Goal: Task Accomplishment & Management: Use online tool/utility

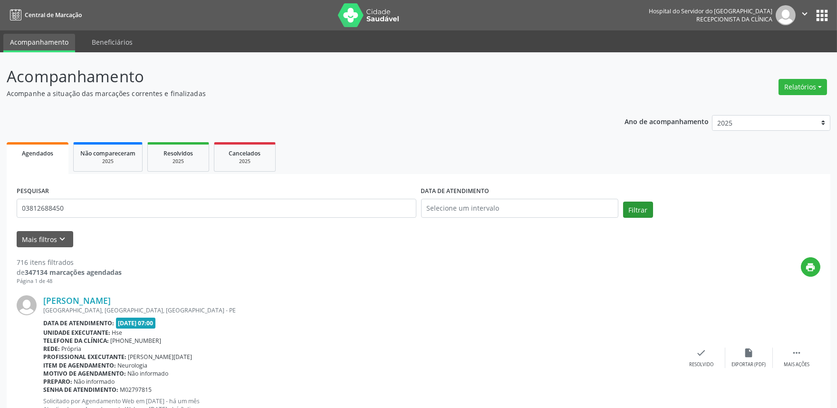
type input "03812688450"
click at [641, 207] on button "Filtrar" at bounding box center [638, 209] width 30 height 16
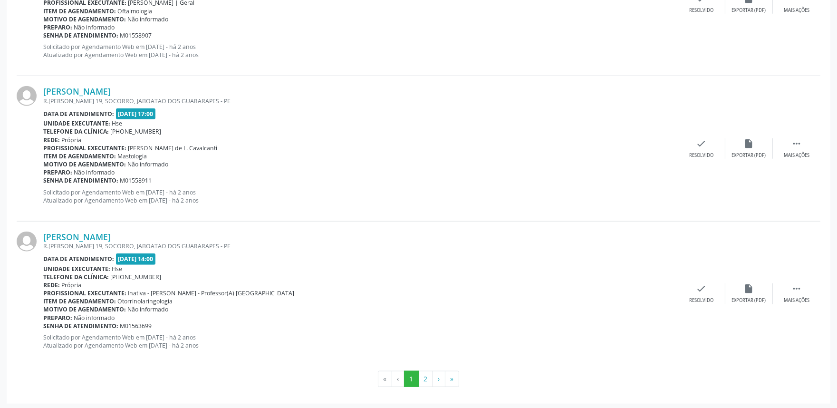
scroll to position [2096, 0]
click at [420, 373] on button "2" at bounding box center [425, 377] width 15 height 16
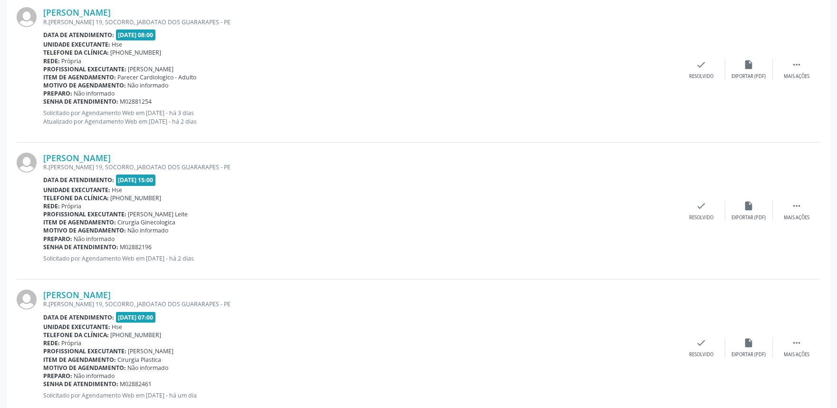
scroll to position [710, 0]
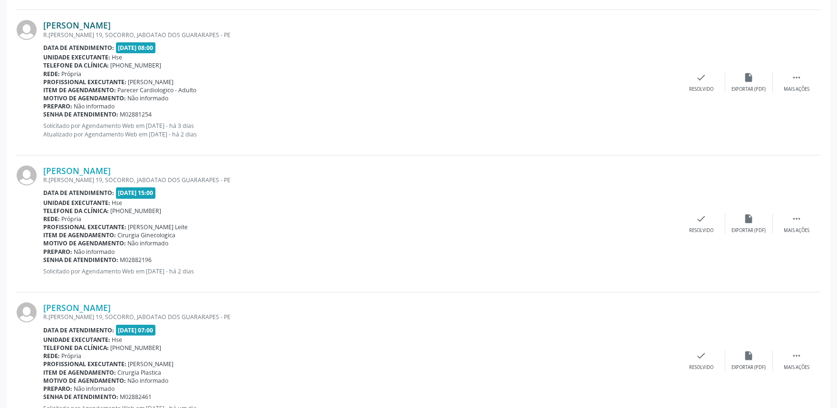
click at [111, 26] on link "[PERSON_NAME]" at bounding box center [76, 25] width 67 height 10
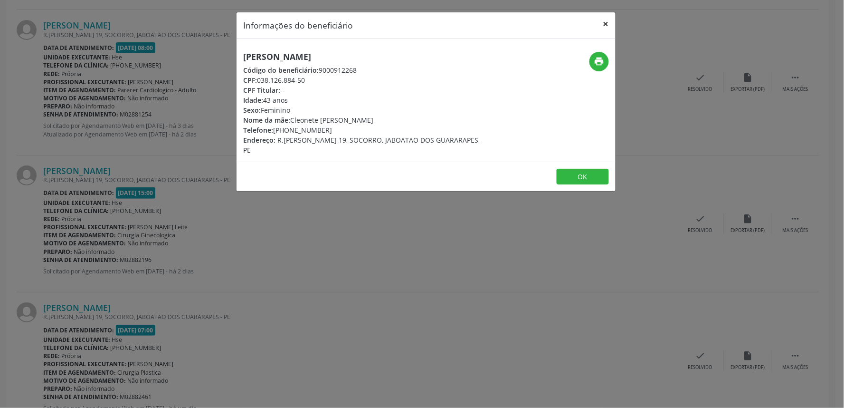
click at [601, 24] on button "×" at bounding box center [606, 23] width 19 height 23
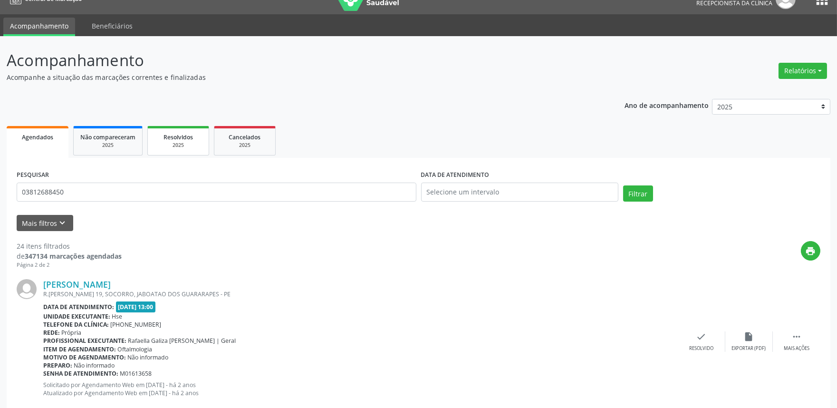
scroll to position [0, 0]
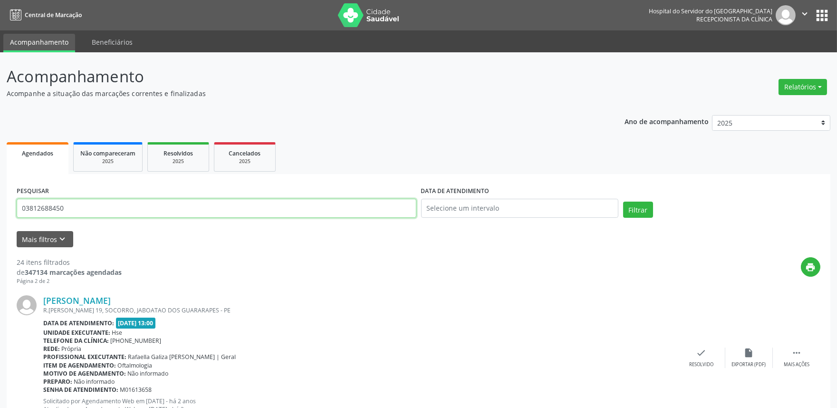
drag, startPoint x: 149, startPoint y: 201, endPoint x: 0, endPoint y: 231, distance: 151.8
type input "19627289434"
click at [623, 201] on button "Filtrar" at bounding box center [638, 209] width 30 height 16
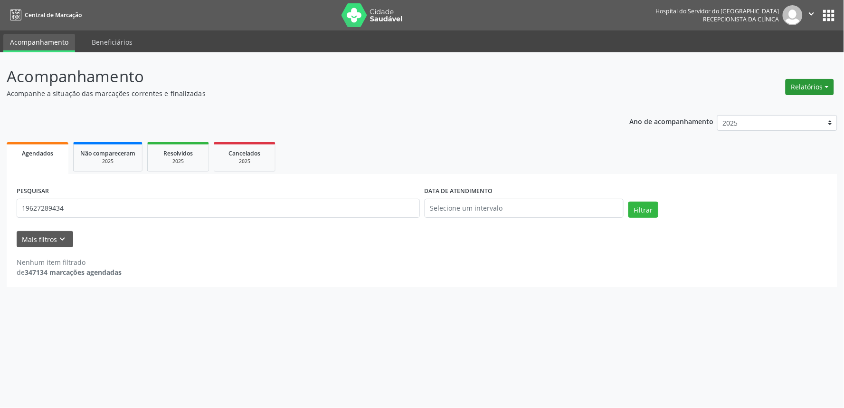
click at [819, 81] on button "Relatórios" at bounding box center [810, 87] width 48 height 16
click at [786, 108] on link "Agendamentos" at bounding box center [783, 106] width 102 height 13
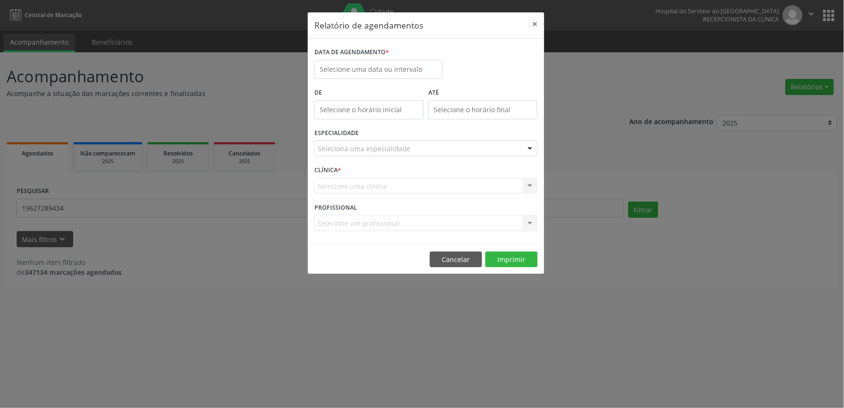
click at [397, 58] on div "DATA DE AGENDAMENTO *" at bounding box center [378, 52] width 128 height 15
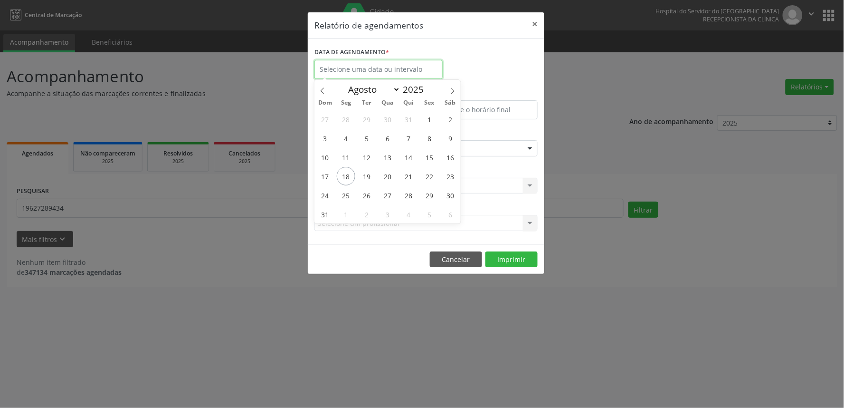
click at [390, 72] on input "text" at bounding box center [378, 69] width 128 height 19
click at [352, 179] on span "18" at bounding box center [346, 176] width 19 height 19
type input "[DATE]"
click at [352, 179] on span "18" at bounding box center [346, 176] width 19 height 19
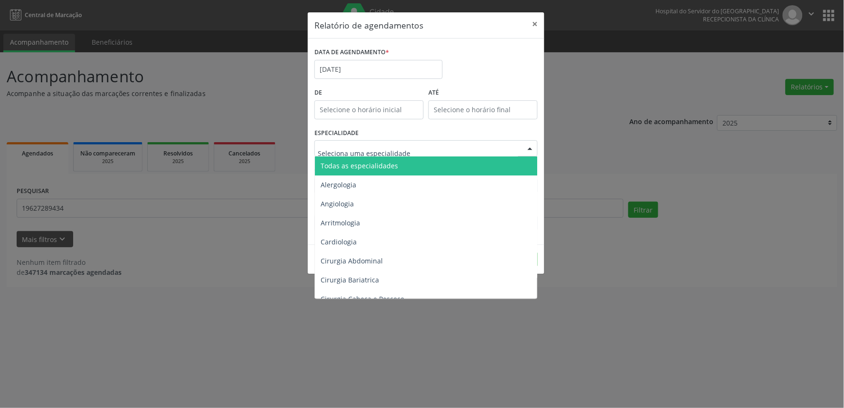
click at [378, 167] on span "Todas as especialidades" at bounding box center [359, 165] width 77 height 9
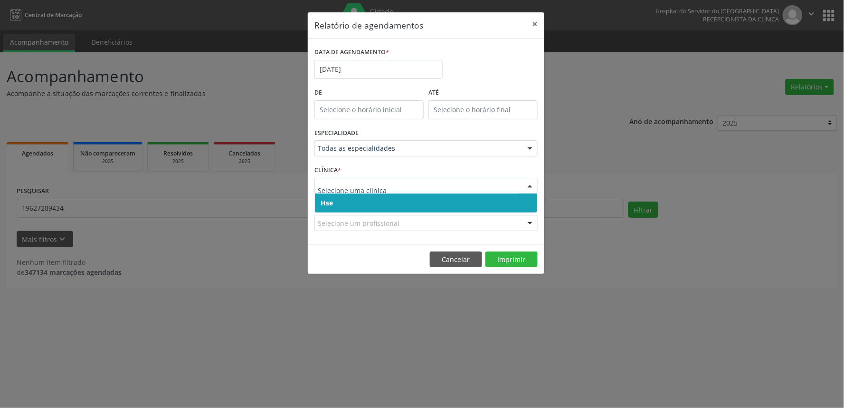
click at [416, 196] on span "Hse" at bounding box center [426, 202] width 222 height 19
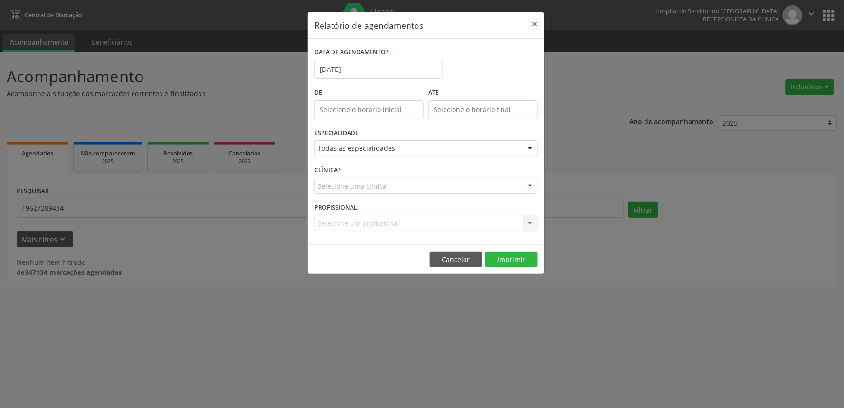
click at [417, 192] on div "Selecione uma clínica" at bounding box center [425, 186] width 223 height 16
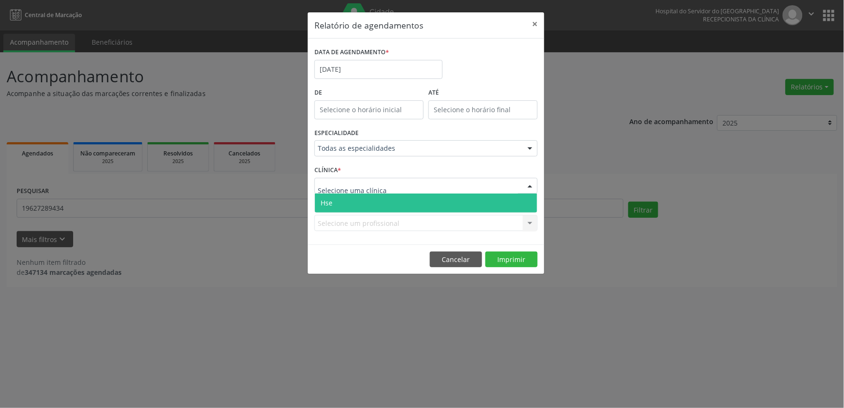
click at [415, 213] on div "PROFISSIONAL Selecione um profissional Nenhum resultado encontrado para: " " Nã…" at bounding box center [426, 218] width 228 height 37
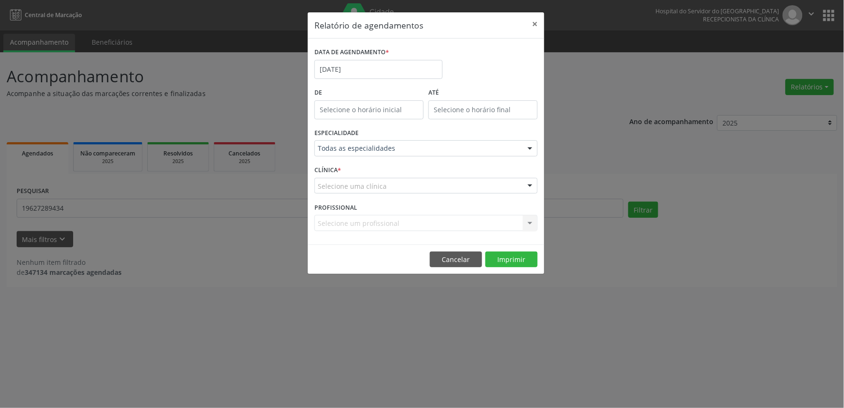
click at [421, 191] on div "Selecione uma clínica" at bounding box center [425, 186] width 223 height 16
click at [411, 219] on div "Selecione um profissional Nenhum resultado encontrado para: " " Não há nenhuma …" at bounding box center [425, 223] width 223 height 16
click at [434, 184] on div "Selecione uma clínica" at bounding box center [425, 186] width 223 height 16
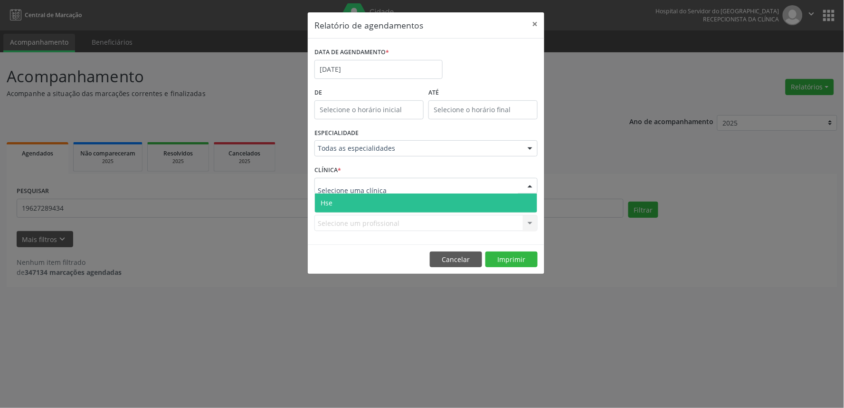
click at [416, 211] on span "Hse" at bounding box center [426, 202] width 222 height 19
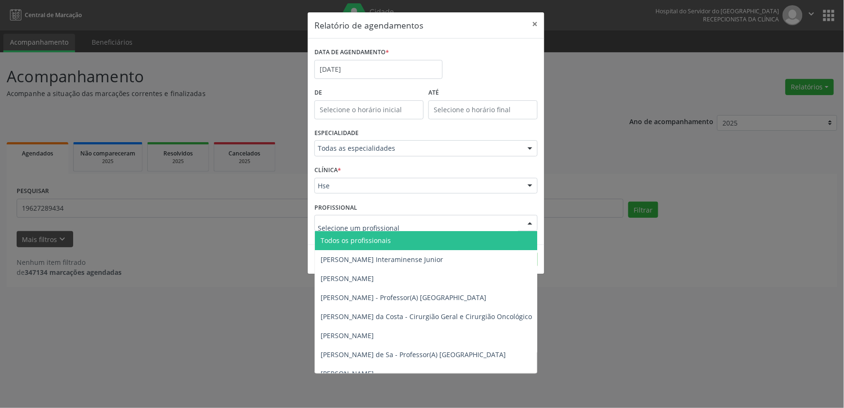
click at [399, 219] on div at bounding box center [425, 223] width 223 height 16
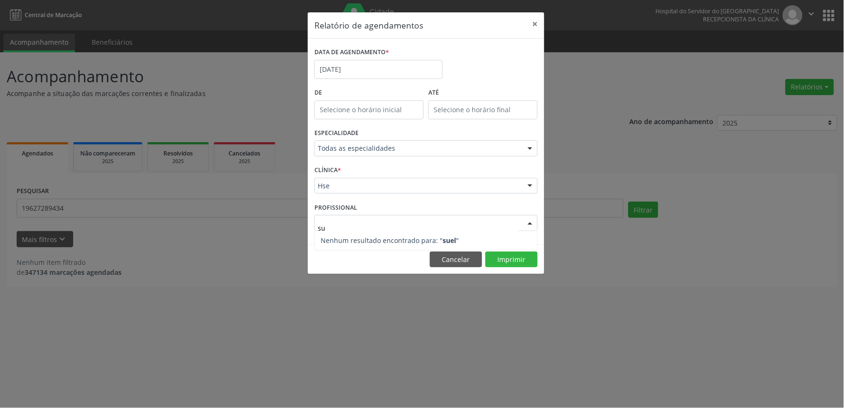
type input "s"
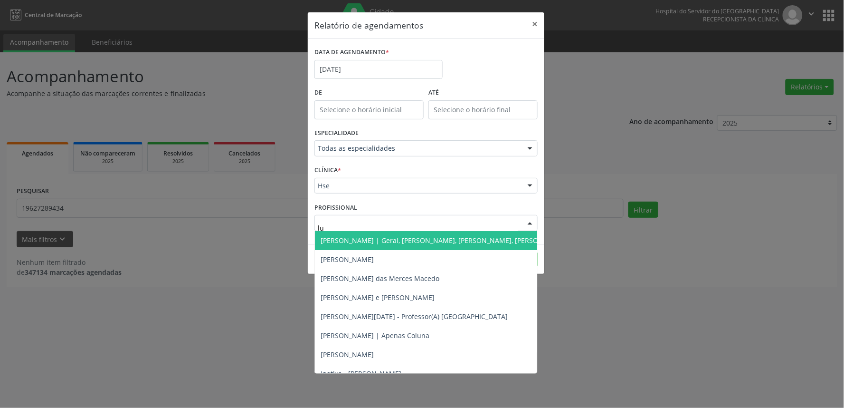
type input "lui"
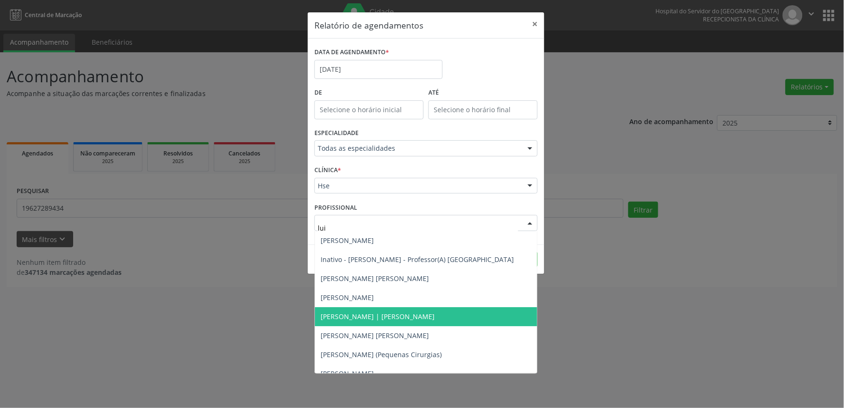
click at [412, 309] on span "[PERSON_NAME] | [PERSON_NAME]" at bounding box center [426, 316] width 222 height 19
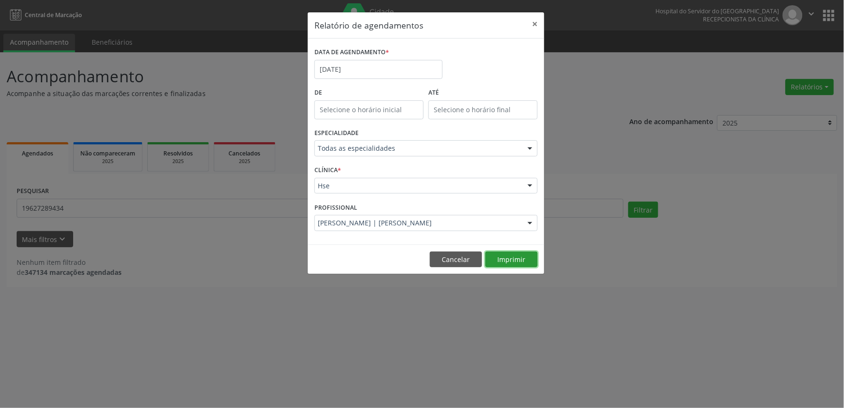
click at [524, 262] on button "Imprimir" at bounding box center [511, 259] width 52 height 16
click at [546, 25] on div "Relatório de agendamentos × DATA DE AGENDAMENTO * [DATE] De ATÉ ESPECIALIDADE T…" at bounding box center [422, 204] width 844 height 408
click at [531, 28] on button "×" at bounding box center [534, 23] width 19 height 23
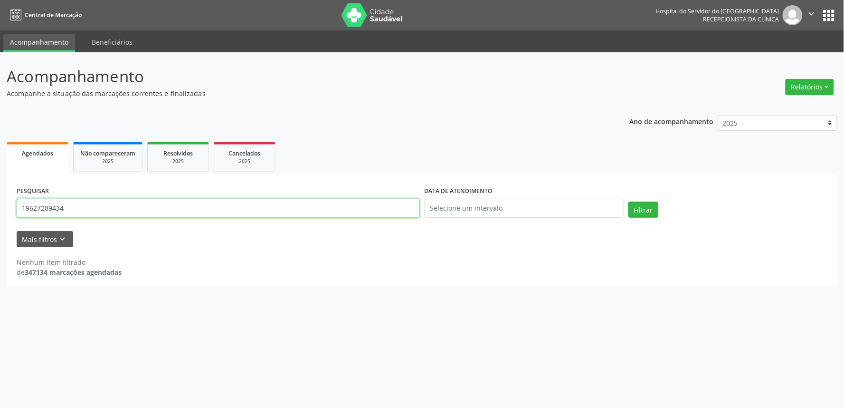
drag, startPoint x: 150, startPoint y: 207, endPoint x: 0, endPoint y: 201, distance: 150.2
click at [0, 201] on div "Acompanhamento Acompanhe a situação das marcações correntes e finalizadas Relat…" at bounding box center [422, 229] width 844 height 355
type input "[PERSON_NAME]"
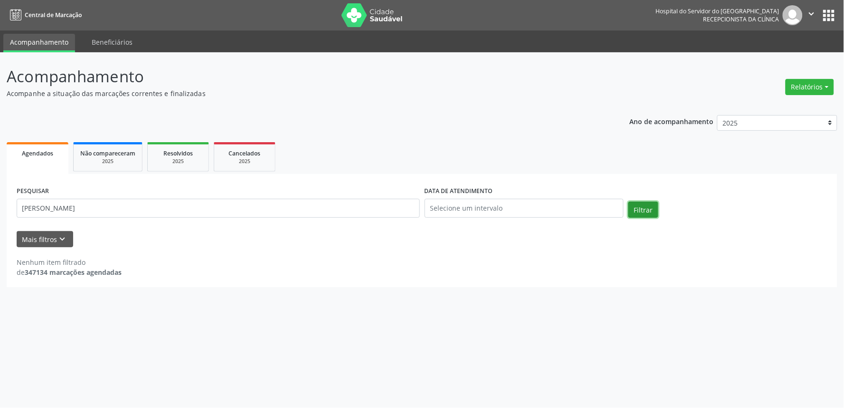
click at [657, 214] on button "Filtrar" at bounding box center [643, 209] width 30 height 16
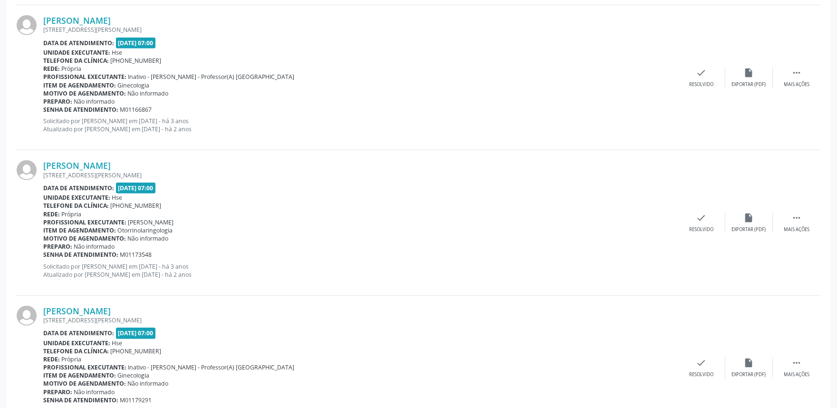
scroll to position [2096, 0]
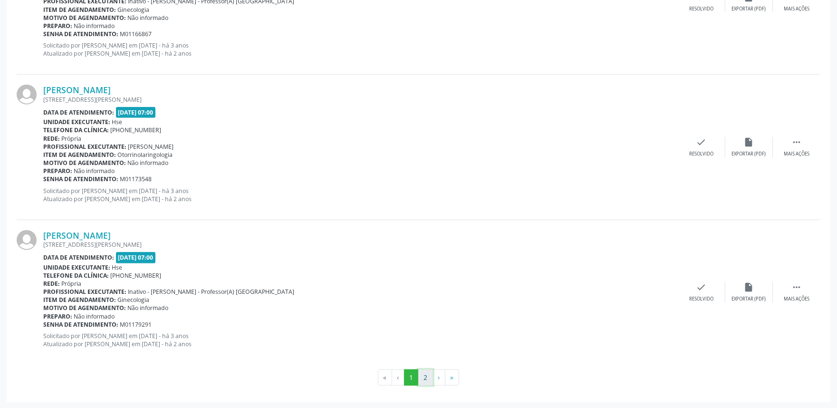
click at [422, 375] on button "2" at bounding box center [425, 377] width 15 height 16
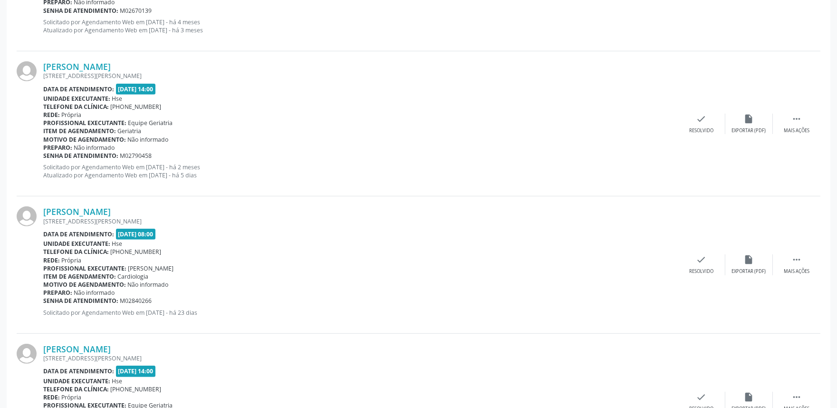
scroll to position [1196, 0]
